Goal: Transaction & Acquisition: Register for event/course

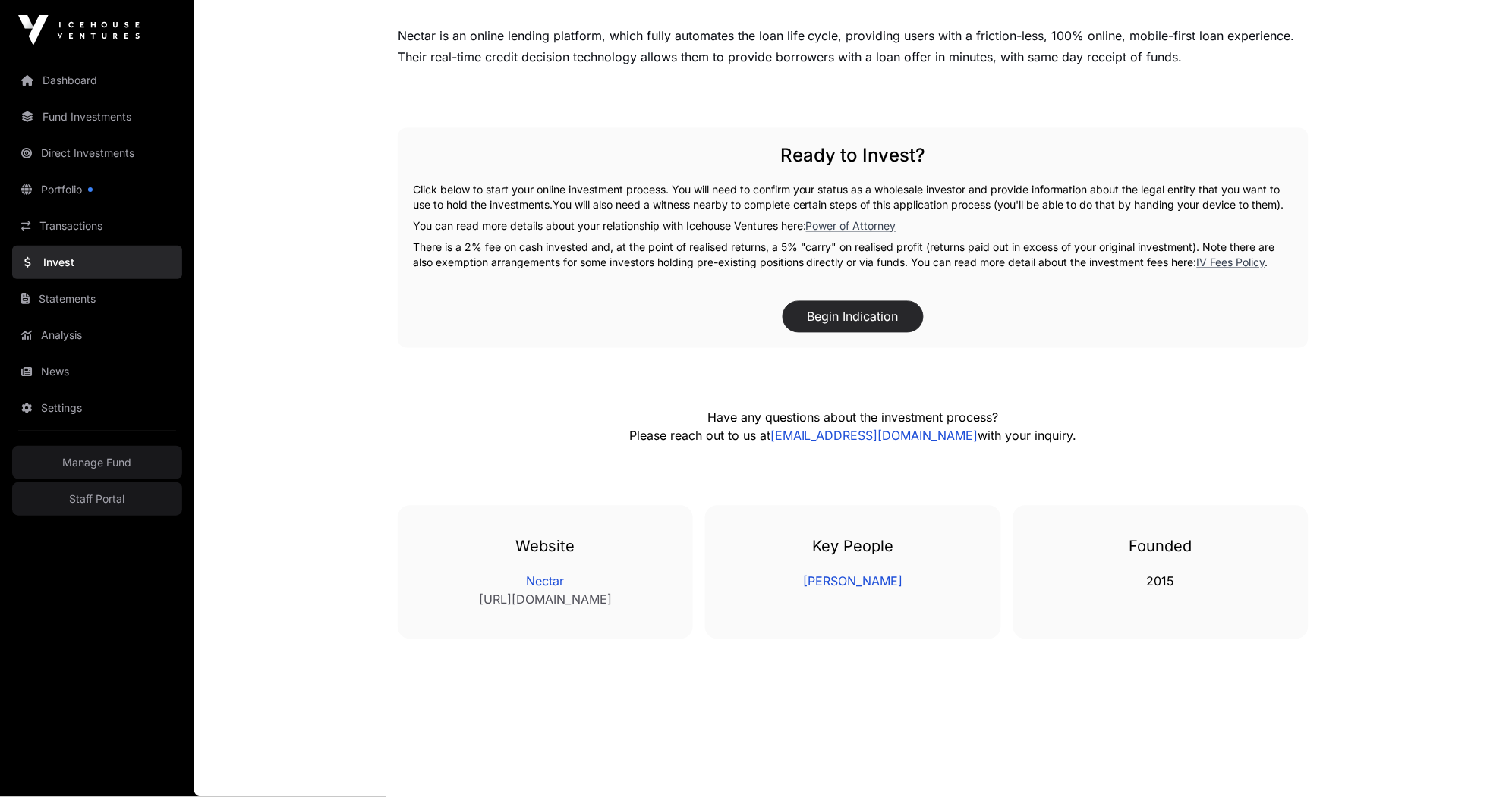
scroll to position [331, 0]
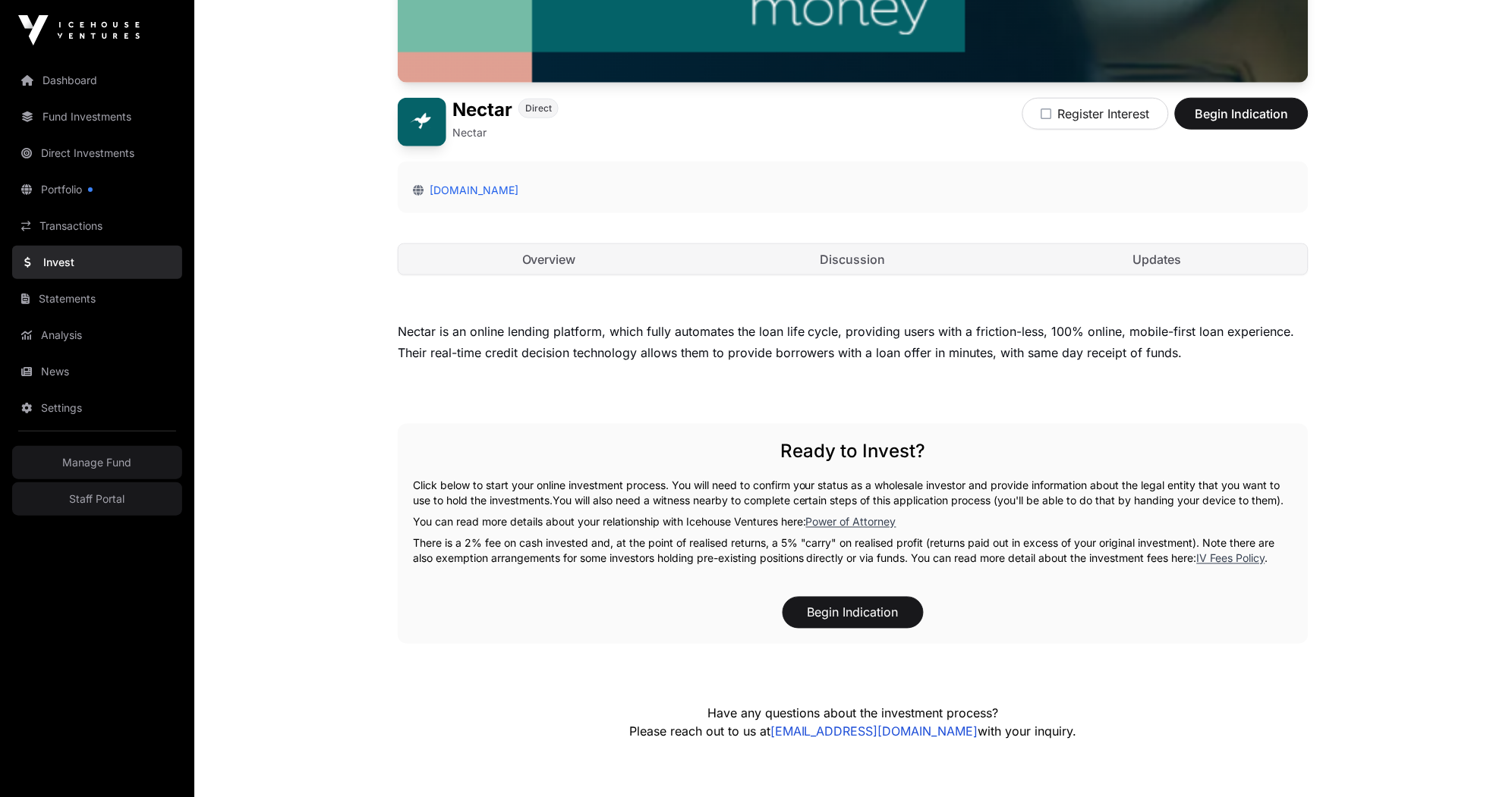
click at [871, 330] on div "Nectar is an online lending platform, which fully automates the loan life cycle…" at bounding box center [853, 342] width 911 height 42
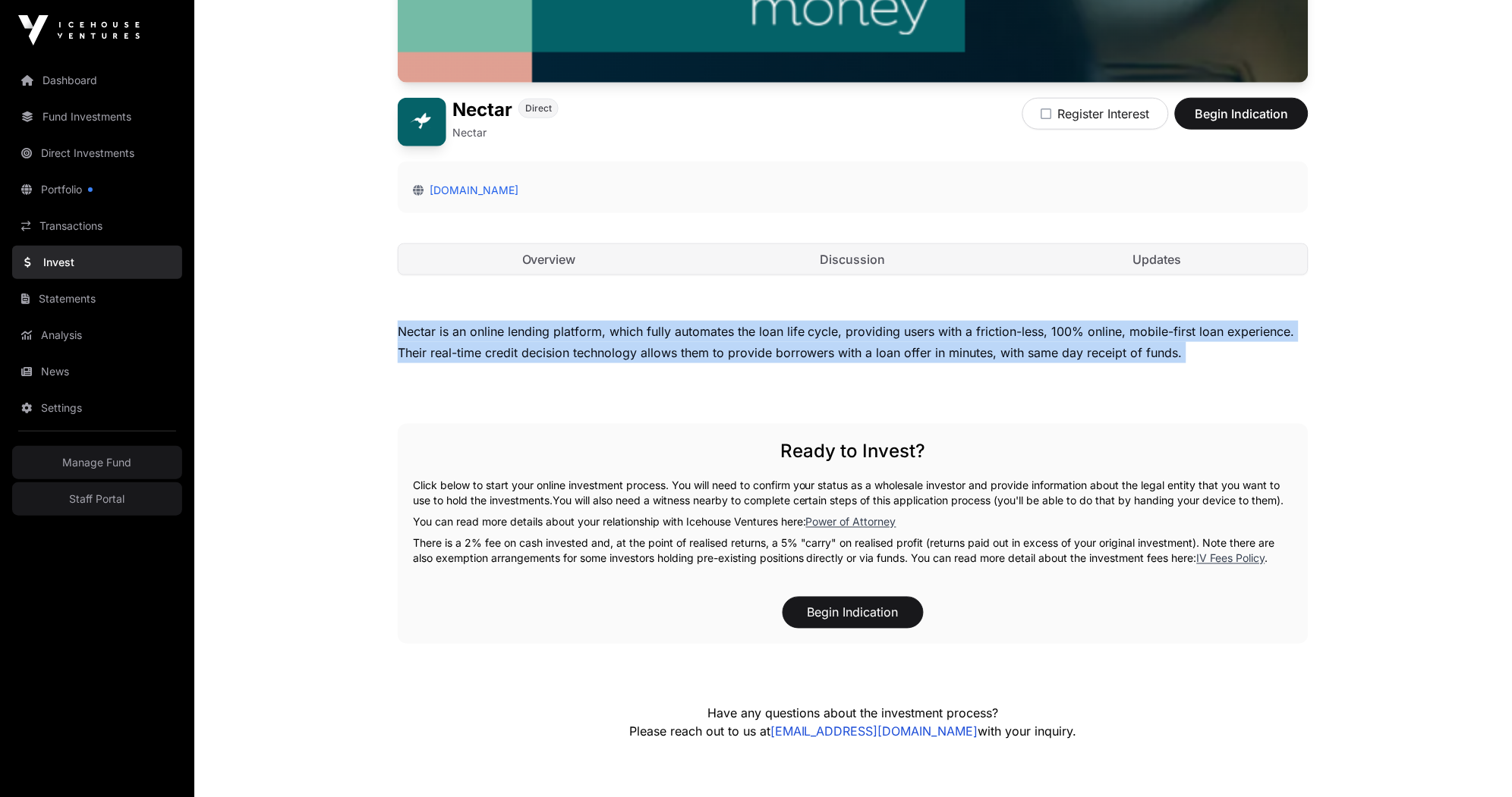
click at [916, 403] on div "Nectar is an online lending platform, which fully automates the loan life cycle…" at bounding box center [853, 627] width 911 height 614
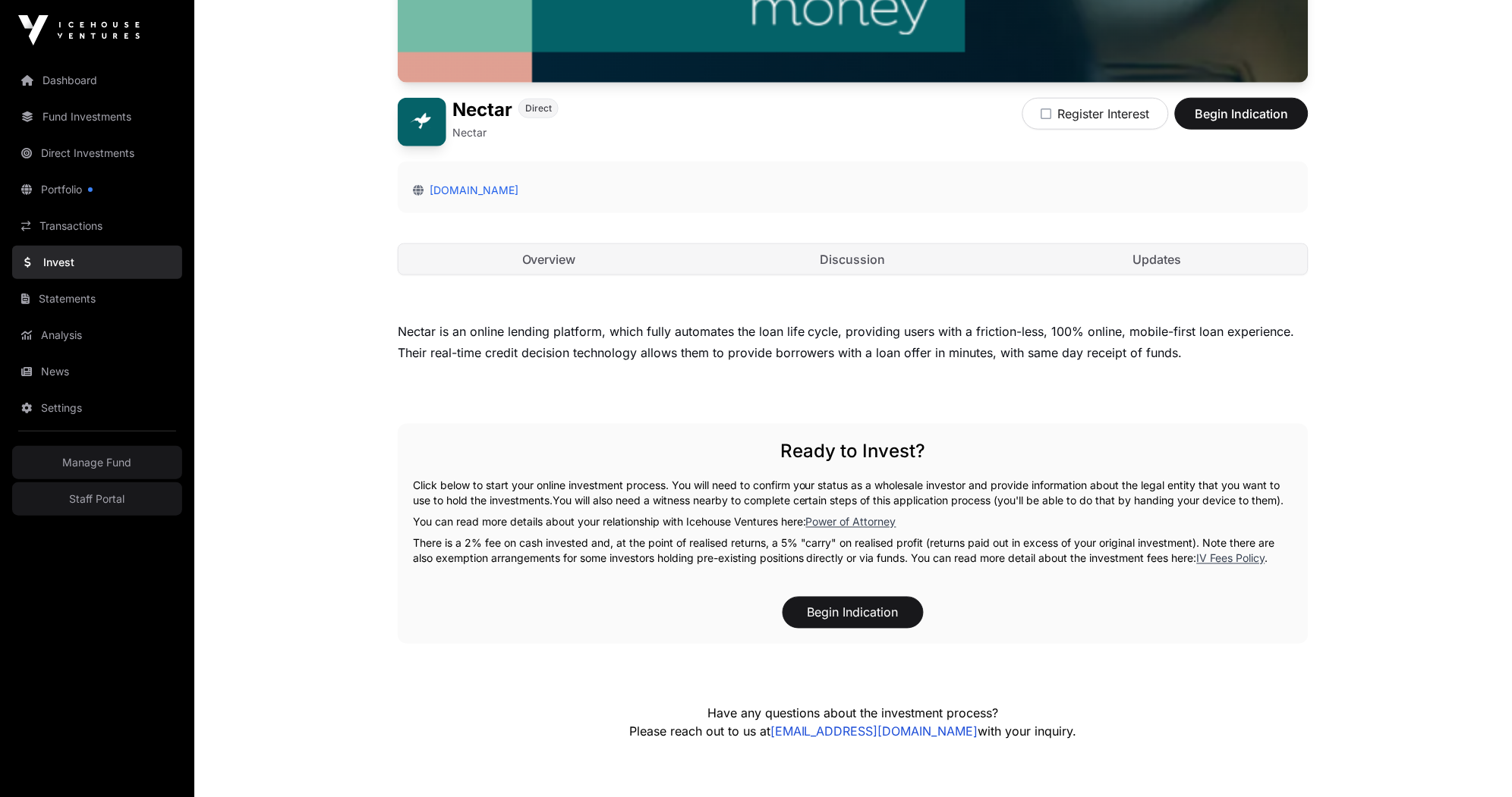
click at [916, 403] on div "Nectar is an online lending platform, which fully automates the loan life cycle…" at bounding box center [853, 627] width 911 height 614
click at [876, 278] on div "Open Nectar Direct Nectar Register Interest Begin Indication [DOMAIN_NAME] Over…" at bounding box center [853, 48] width 911 height 514
click at [876, 267] on link "Discussion" at bounding box center [853, 259] width 301 height 31
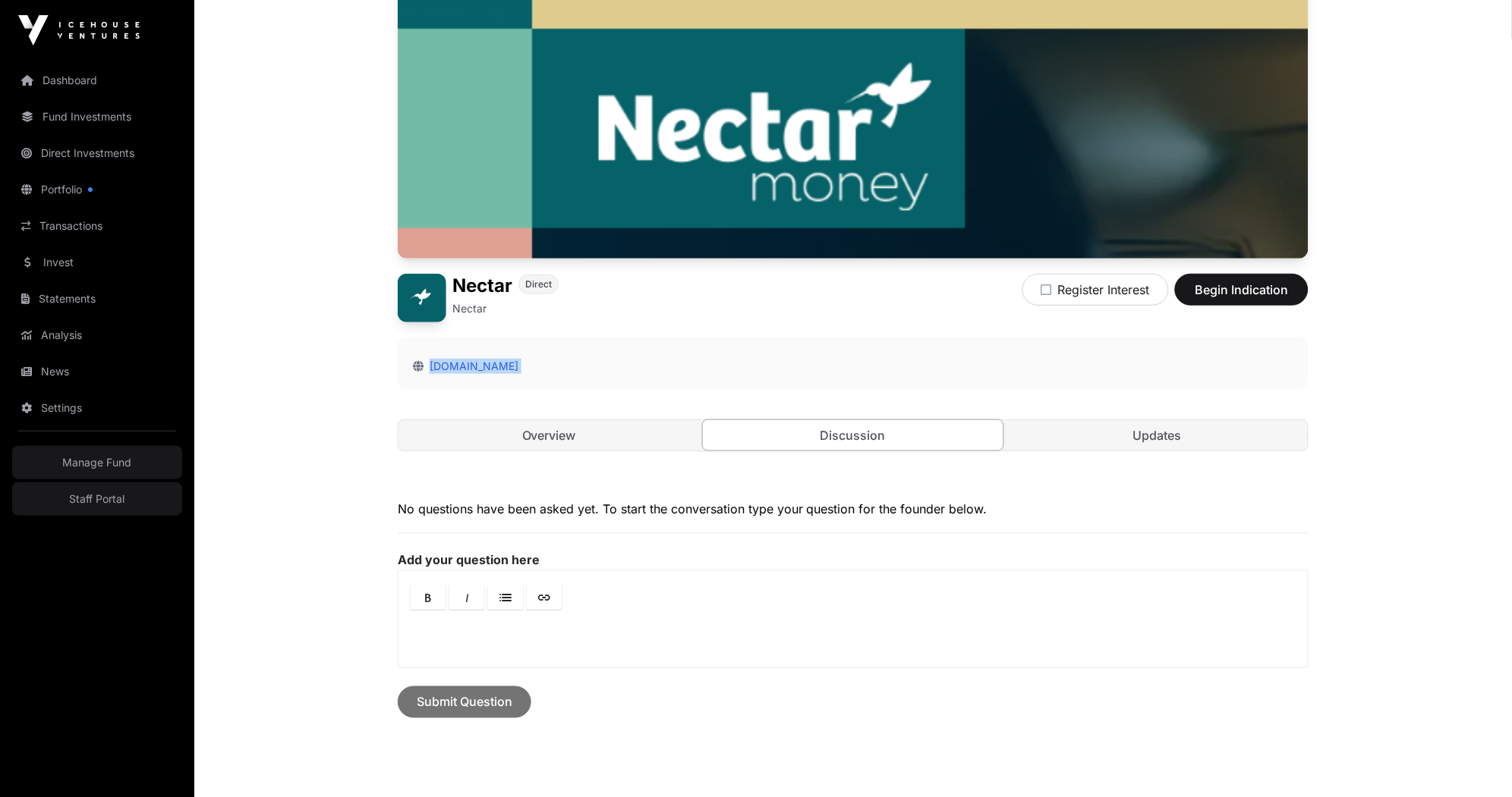
scroll to position [145, 0]
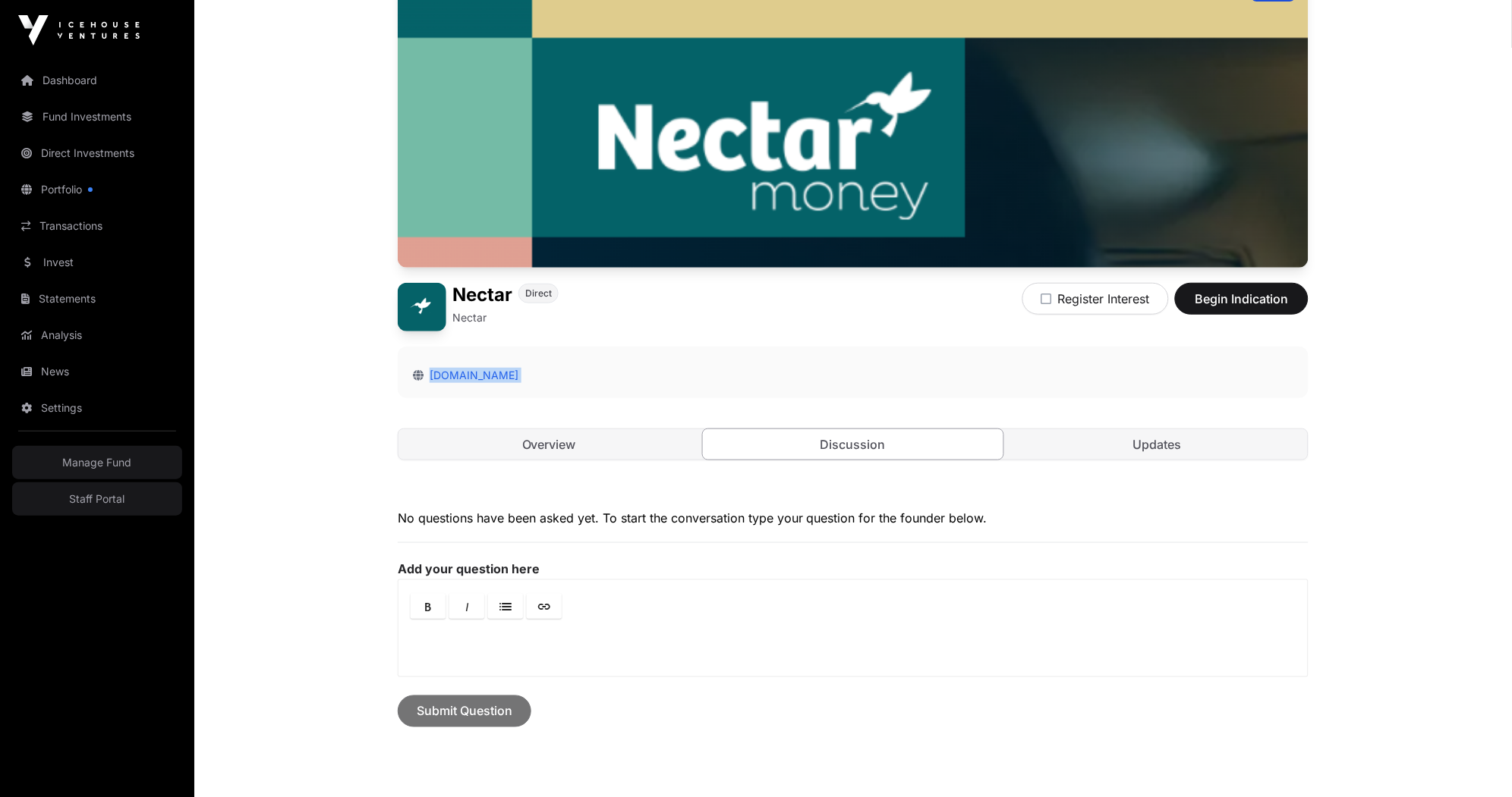
click at [830, 479] on div "Open Nectar Direct Nectar Register Interest Begin Indication [DOMAIN_NAME] Over…" at bounding box center [853, 233] width 911 height 514
click at [527, 454] on link "Overview" at bounding box center [549, 444] width 301 height 31
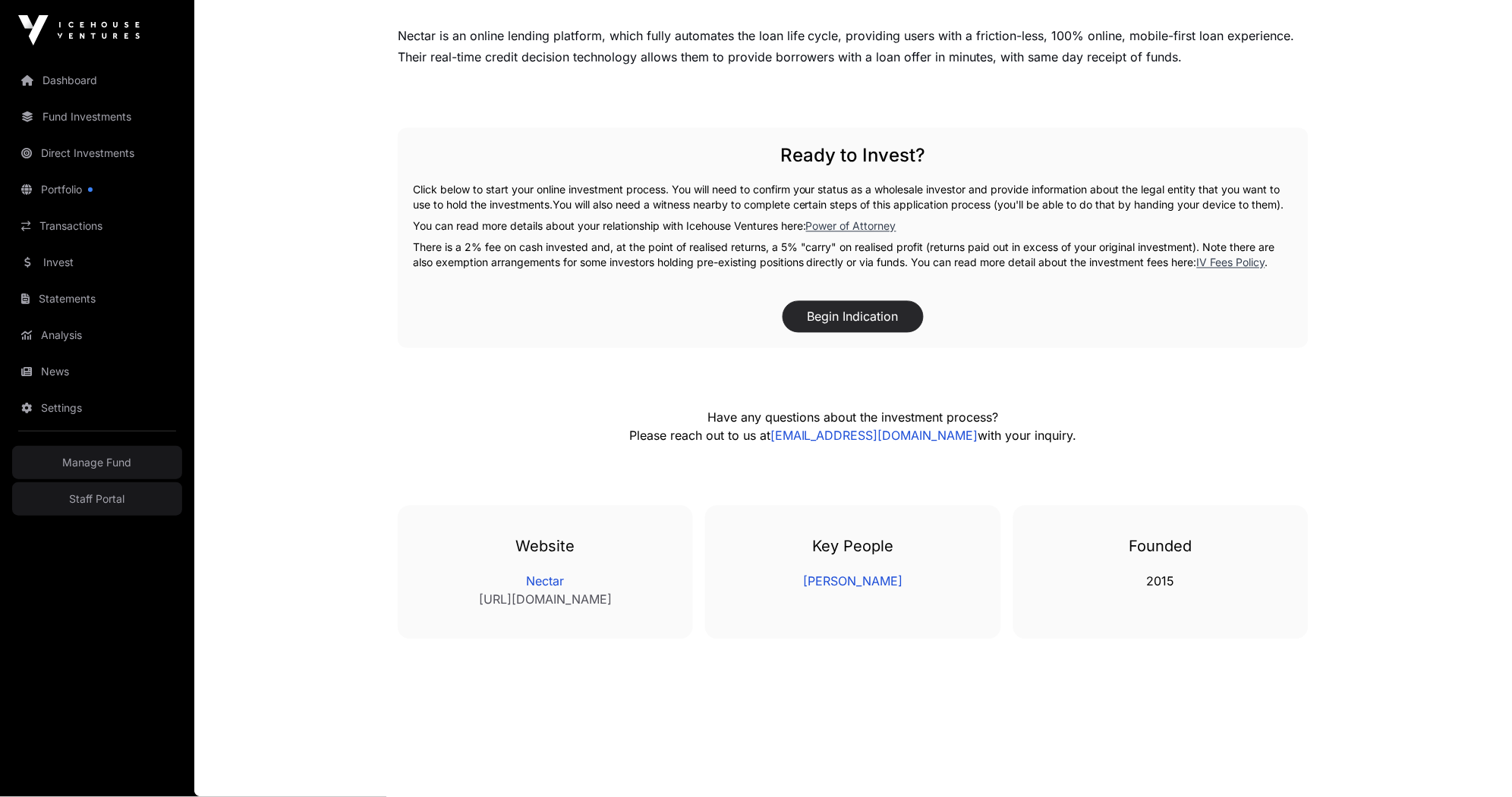
scroll to position [637, 0]
click at [844, 325] on button "Begin Indication" at bounding box center [853, 317] width 141 height 32
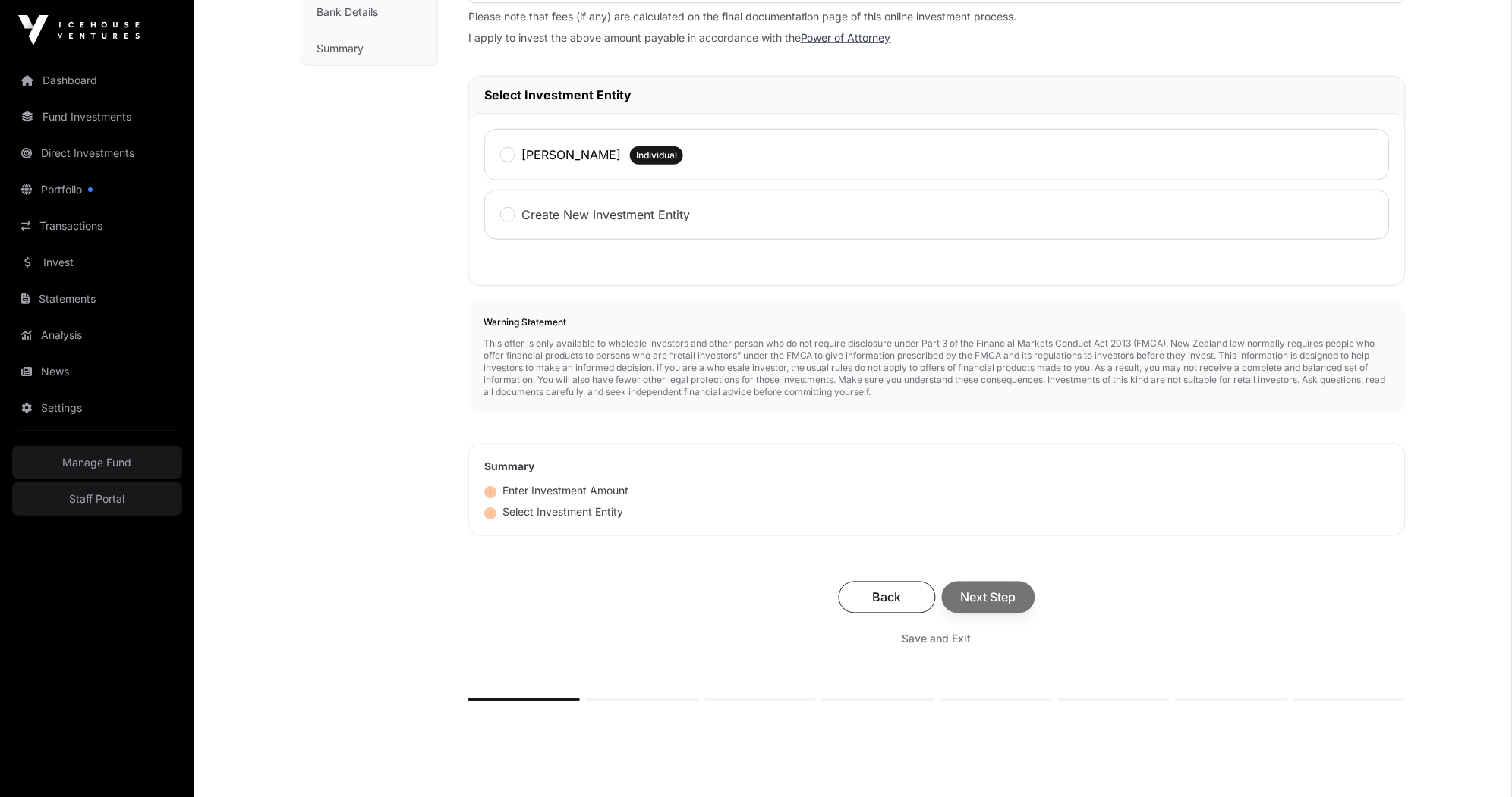
scroll to position [157, 0]
